Goal: Information Seeking & Learning: Learn about a topic

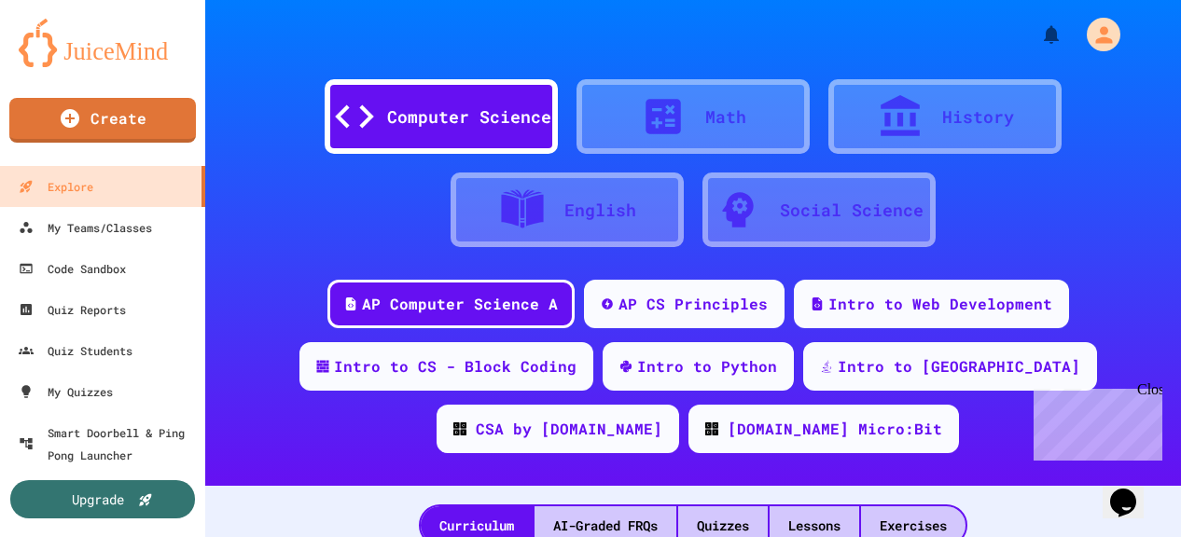
click at [712, 122] on div "Math" at bounding box center [725, 116] width 41 height 25
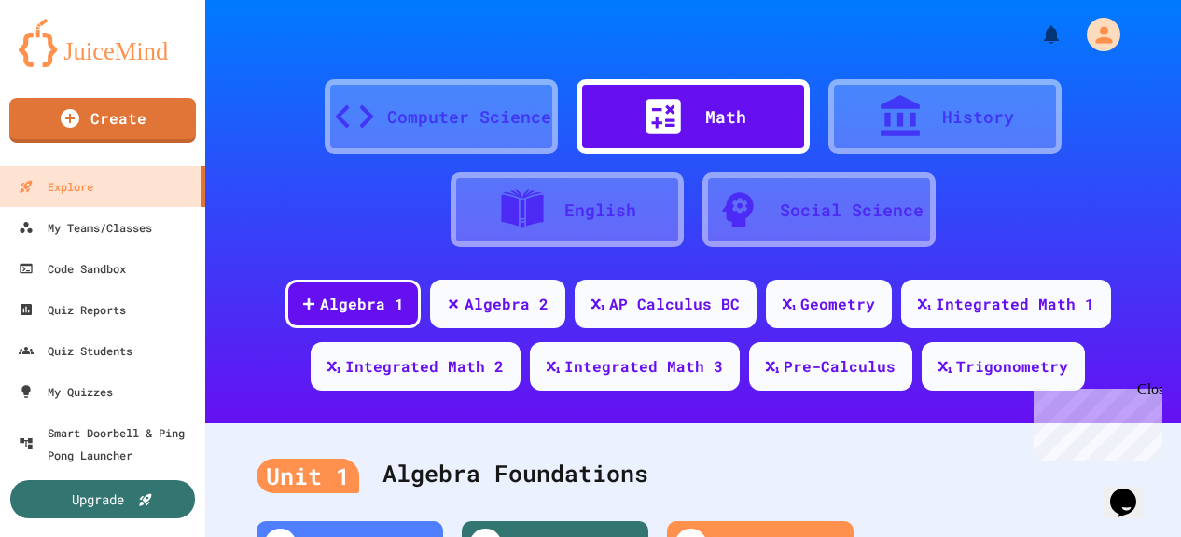
click at [862, 132] on div "History" at bounding box center [944, 116] width 233 height 75
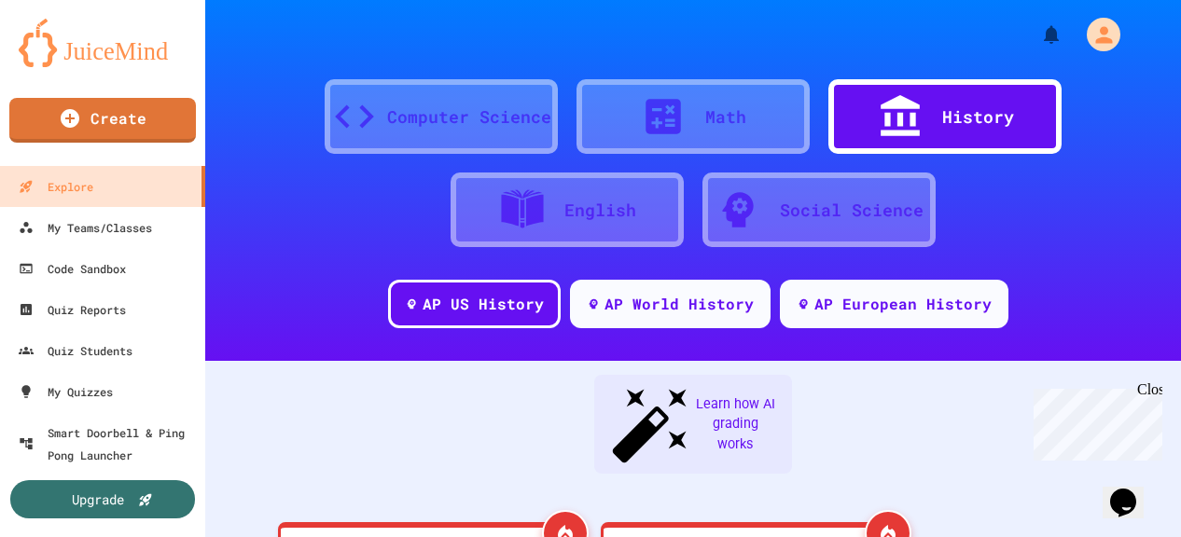
click at [824, 225] on div "Social Science" at bounding box center [818, 210] width 233 height 75
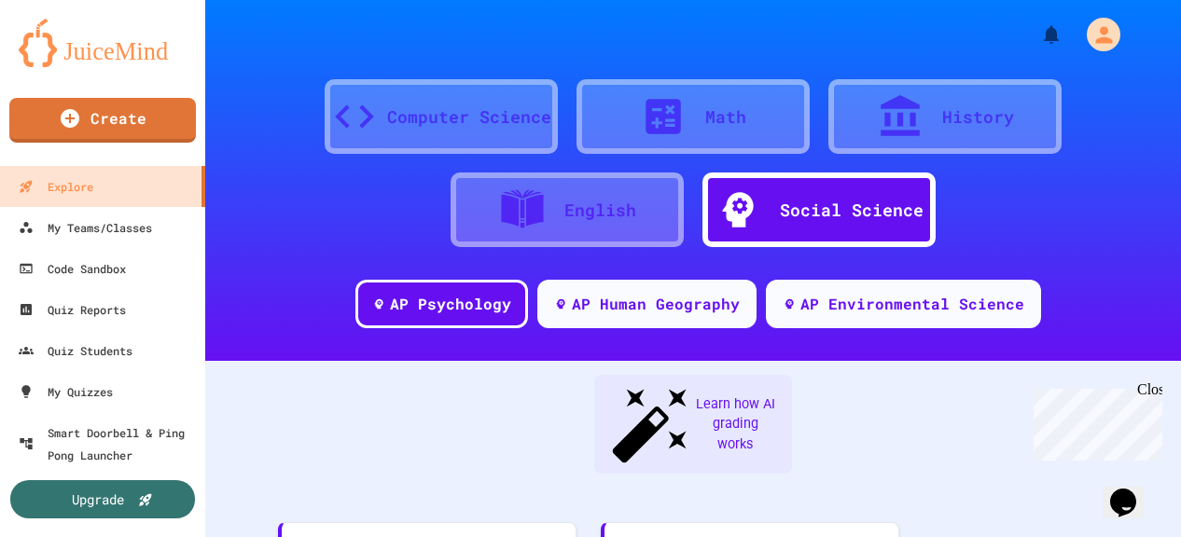
click at [597, 236] on div "English" at bounding box center [566, 210] width 233 height 75
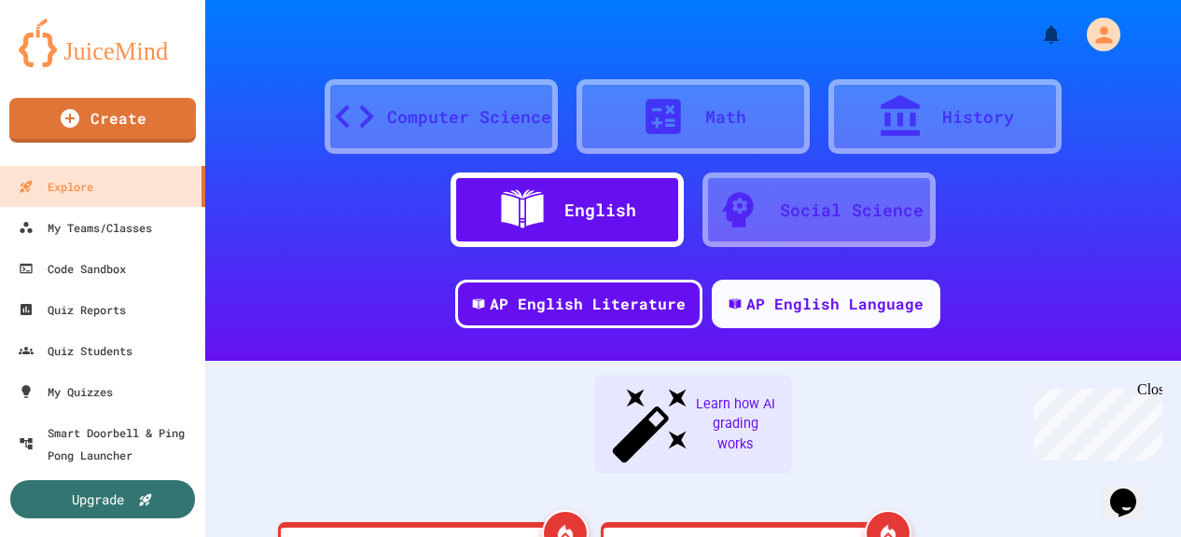
click at [954, 125] on div "History" at bounding box center [978, 116] width 72 height 25
